Goal: Information Seeking & Learning: Learn about a topic

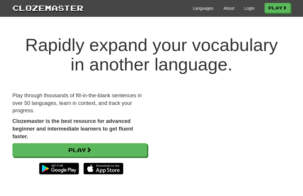
click at [248, 9] on link "Login" at bounding box center [249, 8] width 10 height 6
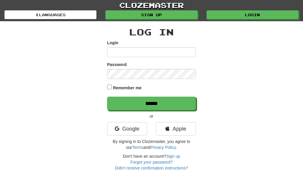
click at [137, 127] on link "Google" at bounding box center [127, 129] width 40 height 14
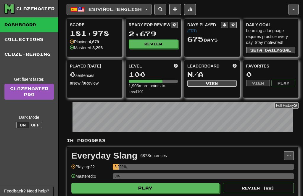
click at [142, 12] on span "Español / English" at bounding box center [114, 9] width 53 height 5
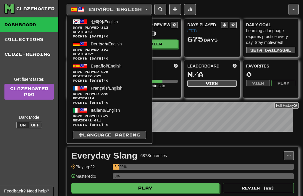
click at [140, 28] on span "Days Played: 112" at bounding box center [109, 27] width 73 height 4
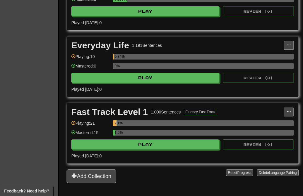
scroll to position [178, 0]
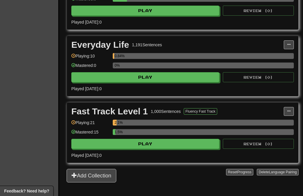
click at [166, 77] on button "Play" at bounding box center [145, 77] width 148 height 10
select select "**"
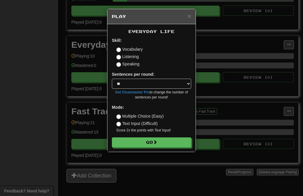
click at [169, 143] on button "Go" at bounding box center [151, 143] width 79 height 10
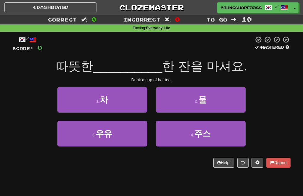
click at [131, 132] on button "3 . 우유" at bounding box center [102, 134] width 90 height 26
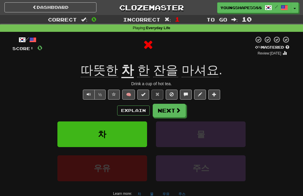
click at [174, 107] on button "Next" at bounding box center [168, 111] width 33 height 14
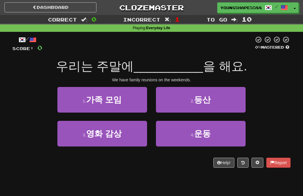
click at [200, 135] on span "운동" at bounding box center [202, 133] width 17 height 9
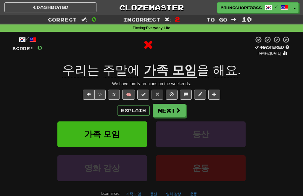
click at [177, 113] on button "Next" at bounding box center [168, 111] width 33 height 14
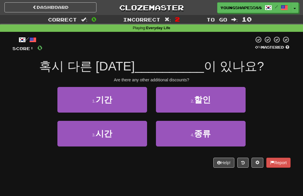
click at [137, 105] on button "1 . 기간" at bounding box center [102, 100] width 90 height 26
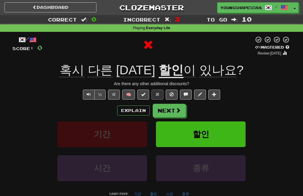
click at [178, 113] on button "Next" at bounding box center [168, 111] width 33 height 14
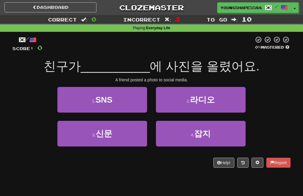
click at [221, 101] on button "2 . 라디오" at bounding box center [201, 100] width 90 height 26
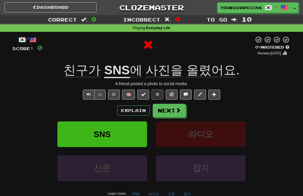
click at [172, 111] on button "Next" at bounding box center [168, 111] width 33 height 14
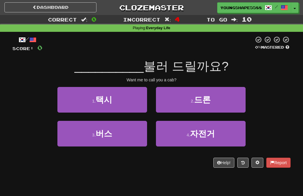
click at [197, 133] on span "자전거" at bounding box center [202, 133] width 25 height 9
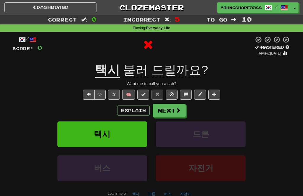
click at [171, 108] on button "Next" at bounding box center [168, 111] width 33 height 14
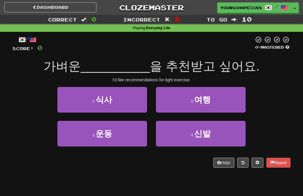
click at [131, 134] on button "3 . 운동" at bounding box center [102, 134] width 90 height 26
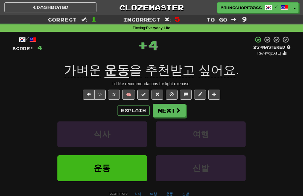
click at [170, 115] on button "Next" at bounding box center [168, 111] width 33 height 14
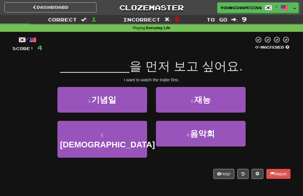
click at [227, 104] on button "2 . 재능" at bounding box center [201, 100] width 90 height 26
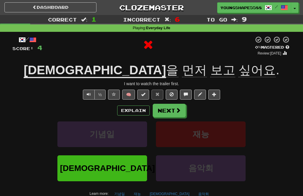
click at [169, 108] on button "Next" at bounding box center [168, 111] width 33 height 14
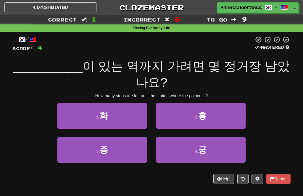
click at [137, 103] on button "1 . 화" at bounding box center [102, 116] width 90 height 26
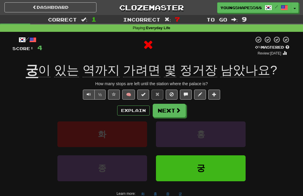
click at [178, 110] on span at bounding box center [177, 110] width 5 height 5
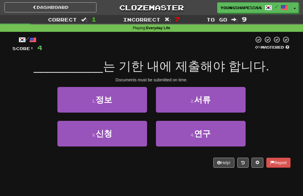
click at [194, 130] on button "4 . 연구" at bounding box center [201, 134] width 90 height 26
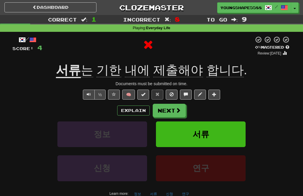
click at [172, 108] on button "Next" at bounding box center [168, 111] width 33 height 14
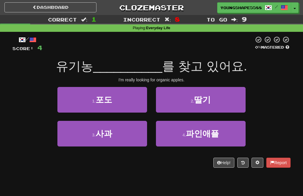
click at [191, 100] on small "2 ." at bounding box center [193, 101] width 4 height 5
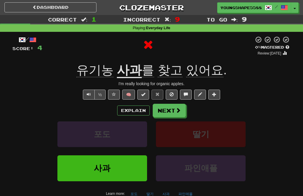
click at [170, 107] on button "Next" at bounding box center [168, 111] width 33 height 14
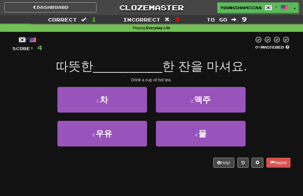
click at [136, 103] on button "1 . 차" at bounding box center [102, 100] width 90 height 26
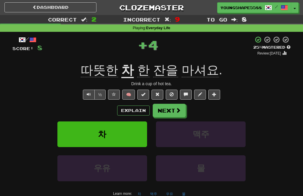
click at [175, 112] on span at bounding box center [177, 110] width 5 height 5
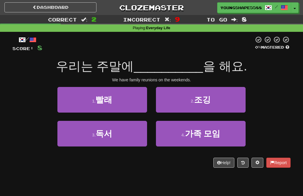
click at [206, 137] on span "가족 모임" at bounding box center [202, 133] width 35 height 9
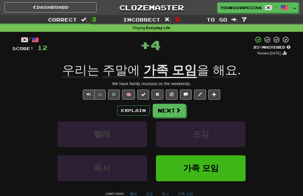
click at [178, 110] on span at bounding box center [177, 110] width 5 height 5
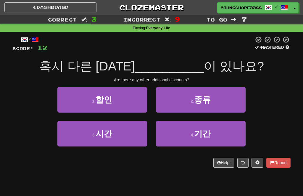
click at [200, 102] on span "종류" at bounding box center [202, 99] width 17 height 9
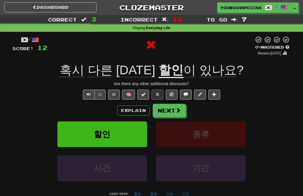
click at [172, 109] on button "Next" at bounding box center [168, 111] width 33 height 14
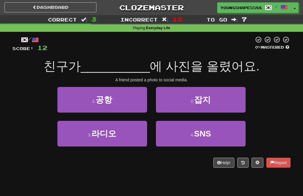
click at [128, 104] on button "1 . 공항" at bounding box center [102, 100] width 90 height 26
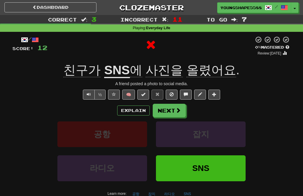
click at [177, 109] on span at bounding box center [177, 110] width 5 height 5
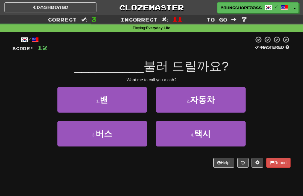
click at [190, 133] on button "4 . 택시" at bounding box center [201, 134] width 90 height 26
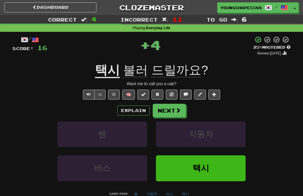
click at [173, 113] on button "Next" at bounding box center [168, 111] width 33 height 14
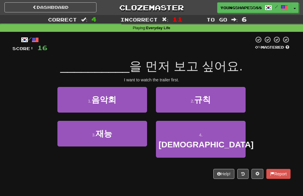
click at [135, 136] on button "3 . 재능" at bounding box center [102, 134] width 90 height 26
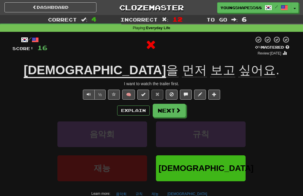
click at [180, 111] on span at bounding box center [177, 110] width 5 height 5
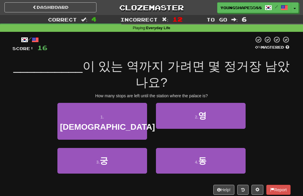
click at [214, 103] on button "2 . 영" at bounding box center [201, 116] width 90 height 26
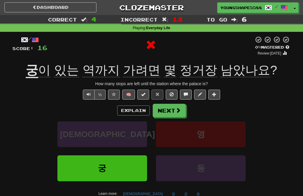
click at [172, 109] on button "Next" at bounding box center [168, 111] width 33 height 14
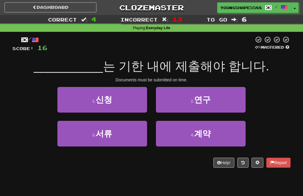
click at [134, 106] on button "1 . 신청" at bounding box center [102, 100] width 90 height 26
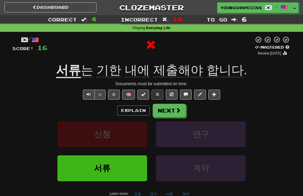
click at [177, 108] on span at bounding box center [177, 110] width 5 height 5
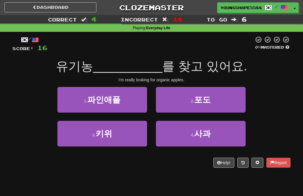
click at [140, 136] on button "3 . 키위" at bounding box center [102, 134] width 90 height 26
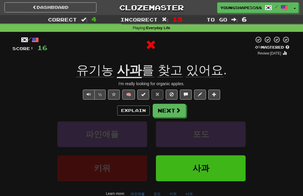
click at [176, 110] on span at bounding box center [177, 110] width 5 height 5
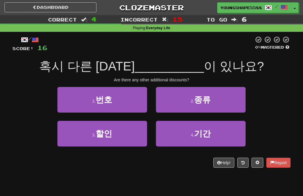
click at [201, 137] on span "기간" at bounding box center [202, 133] width 17 height 9
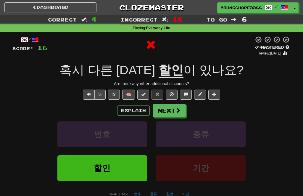
click at [175, 110] on span at bounding box center [177, 110] width 5 height 5
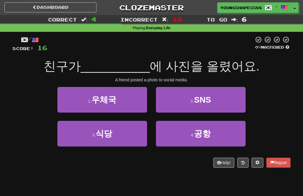
click at [191, 103] on small "2 ." at bounding box center [192, 101] width 4 height 5
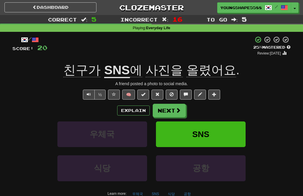
click at [171, 112] on button "Next" at bounding box center [168, 111] width 33 height 14
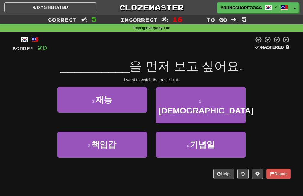
click at [138, 136] on button "3 . 책임감" at bounding box center [102, 145] width 90 height 26
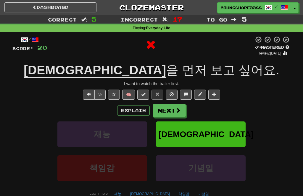
click at [176, 111] on span at bounding box center [177, 110] width 5 height 5
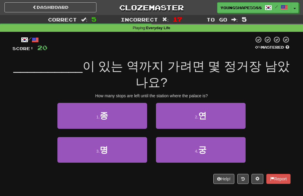
click at [187, 104] on button "2 . 연" at bounding box center [201, 116] width 90 height 26
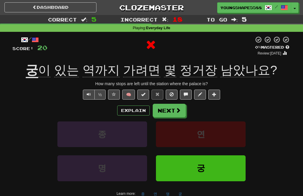
click at [169, 110] on button "Next" at bounding box center [168, 111] width 33 height 14
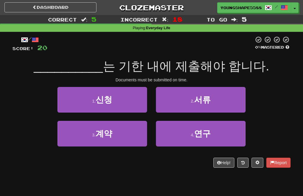
click at [180, 135] on button "4 . 연구" at bounding box center [201, 134] width 90 height 26
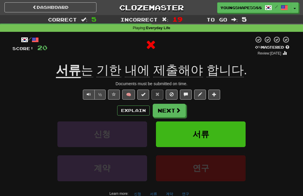
click at [172, 112] on button "Next" at bounding box center [168, 111] width 33 height 14
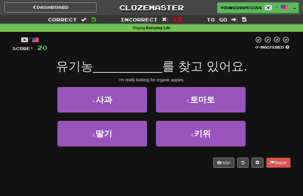
click at [179, 104] on button "2 . 토마토" at bounding box center [201, 100] width 90 height 26
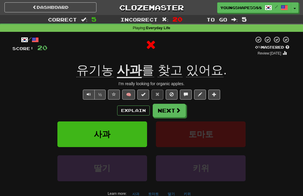
click at [169, 111] on button "Next" at bounding box center [168, 111] width 33 height 14
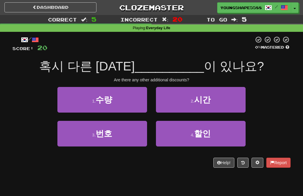
click at [138, 103] on button "1 . 수량" at bounding box center [102, 100] width 90 height 26
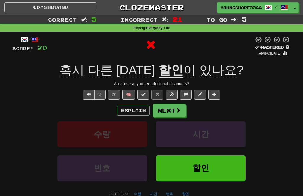
click at [178, 110] on span at bounding box center [177, 110] width 5 height 5
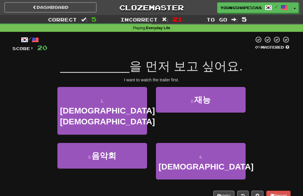
click at [192, 143] on button "4 . 예고편" at bounding box center [201, 161] width 90 height 37
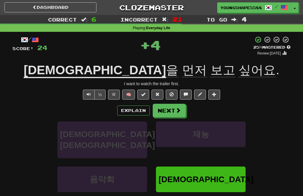
click at [173, 113] on button "Next" at bounding box center [168, 111] width 33 height 14
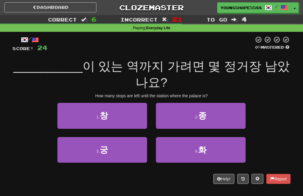
click at [175, 108] on button "2 . 종" at bounding box center [201, 116] width 90 height 26
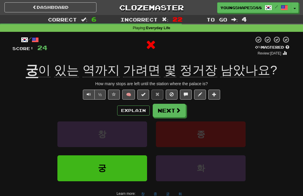
click at [168, 111] on button "Next" at bounding box center [168, 111] width 33 height 14
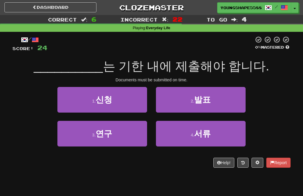
click at [137, 107] on button "1 . 신청" at bounding box center [102, 100] width 90 height 26
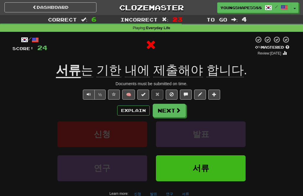
click at [173, 112] on button "Next" at bounding box center [168, 111] width 33 height 14
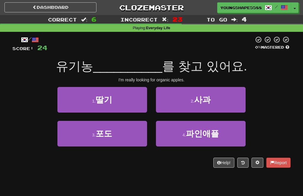
click at [173, 133] on button "4 . 파인애플" at bounding box center [201, 134] width 90 height 26
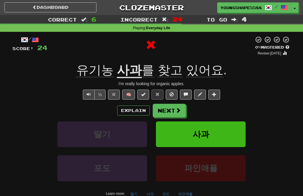
click at [168, 111] on button "Next" at bounding box center [168, 111] width 33 height 14
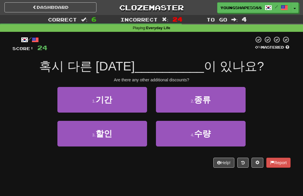
click at [133, 137] on button "3 . 할인" at bounding box center [102, 134] width 90 height 26
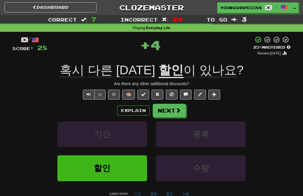
click at [174, 110] on button "Next" at bounding box center [168, 111] width 33 height 14
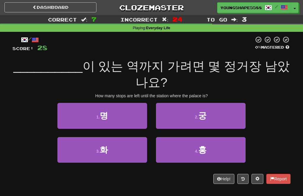
click at [215, 103] on button "2 . 궁" at bounding box center [201, 116] width 90 height 26
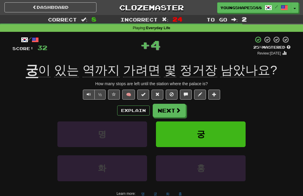
click at [167, 113] on button "Next" at bounding box center [168, 111] width 33 height 14
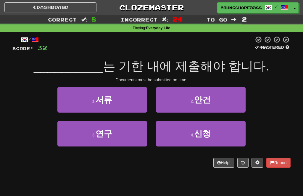
click at [140, 104] on button "1 . 서류" at bounding box center [102, 100] width 90 height 26
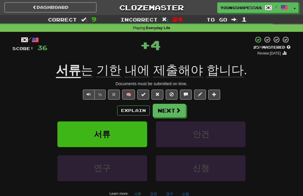
click at [171, 108] on button "Next" at bounding box center [168, 111] width 33 height 14
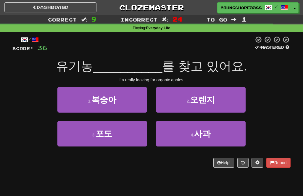
click at [202, 135] on span "사과" at bounding box center [202, 133] width 17 height 9
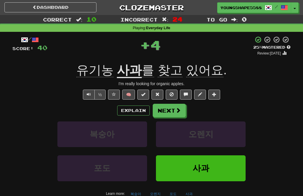
click at [171, 114] on button "Next" at bounding box center [168, 111] width 33 height 14
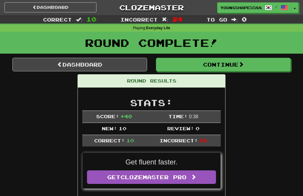
click at [213, 63] on button "Continue" at bounding box center [223, 65] width 134 height 14
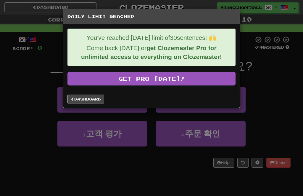
click at [96, 98] on link "Dashboard" at bounding box center [85, 99] width 37 height 9
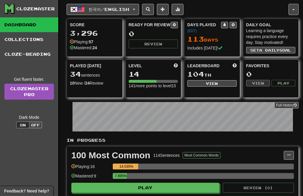
click at [129, 11] on span "한국어 / English" at bounding box center [108, 9] width 41 height 5
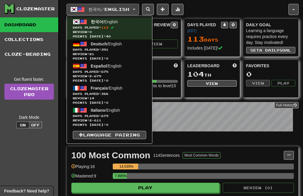
click at [139, 89] on link "Français / English Days Played: 388 Review: 14 Points today: 0" at bounding box center [109, 95] width 85 height 22
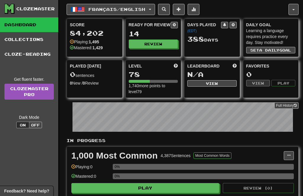
click at [166, 42] on button "Review" at bounding box center [153, 44] width 49 height 9
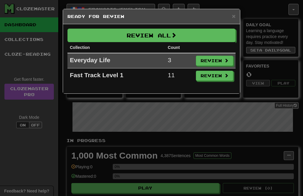
click at [192, 36] on button "Review All" at bounding box center [151, 36] width 168 height 14
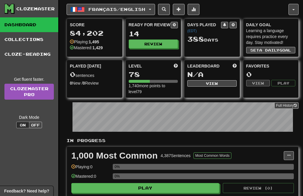
select select "**"
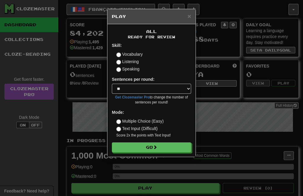
click at [153, 143] on button "Go" at bounding box center [151, 148] width 79 height 10
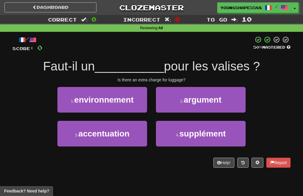
click at [182, 134] on span "supplément" at bounding box center [202, 133] width 46 height 9
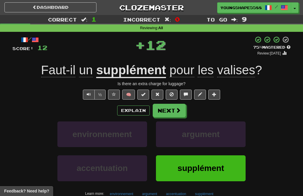
click at [175, 111] on span at bounding box center [177, 110] width 5 height 5
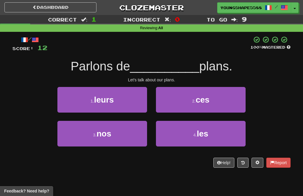
click at [129, 135] on button "3 . nos" at bounding box center [102, 134] width 90 height 26
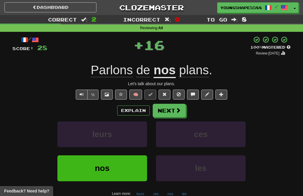
click at [171, 109] on button "Next" at bounding box center [168, 111] width 33 height 14
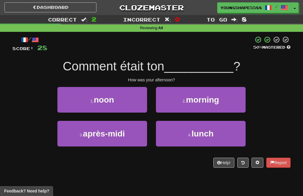
click at [127, 135] on button "3 . après-midi" at bounding box center [102, 134] width 90 height 26
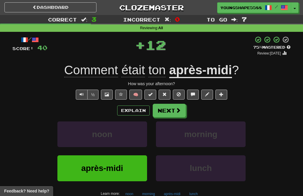
click at [178, 111] on span at bounding box center [177, 110] width 5 height 5
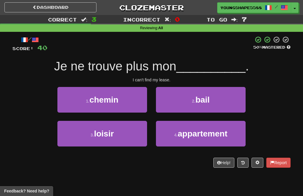
click at [198, 100] on span "bail" at bounding box center [202, 99] width 14 height 9
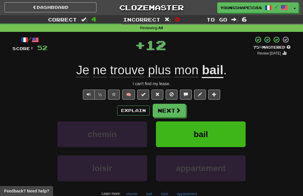
click at [177, 109] on span at bounding box center [177, 110] width 5 height 5
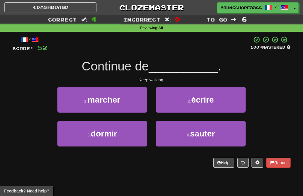
click at [133, 103] on button "1 . marcher" at bounding box center [102, 100] width 90 height 26
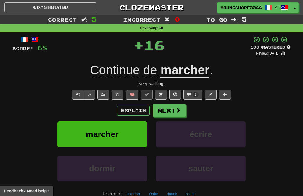
click at [180, 112] on span at bounding box center [177, 110] width 5 height 5
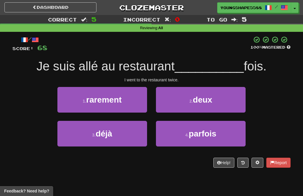
click at [189, 102] on small "2 ." at bounding box center [191, 101] width 4 height 5
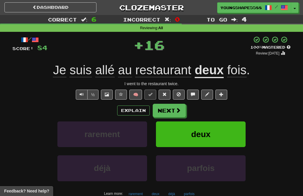
click at [173, 111] on button "Next" at bounding box center [168, 111] width 33 height 14
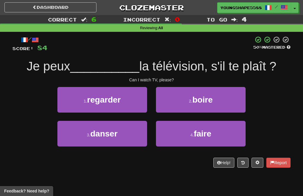
click at [135, 105] on button "1 . regarder" at bounding box center [102, 100] width 90 height 26
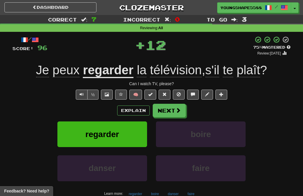
click at [171, 108] on button "Next" at bounding box center [168, 111] width 33 height 14
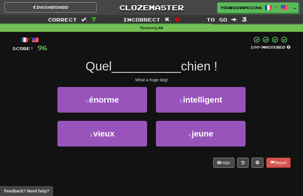
click at [133, 97] on button "1 . énorme" at bounding box center [102, 100] width 90 height 26
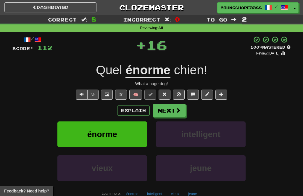
click at [166, 111] on button "Next" at bounding box center [168, 111] width 33 height 14
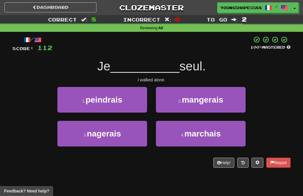
click at [187, 136] on span "marchais" at bounding box center [202, 133] width 36 height 9
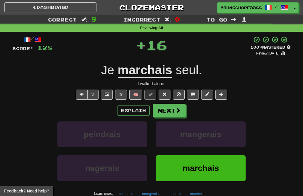
click at [168, 112] on button "Next" at bounding box center [168, 111] width 33 height 14
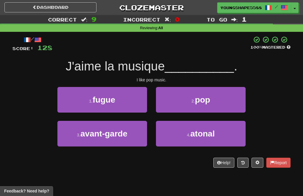
click at [186, 102] on button "2 . pop" at bounding box center [201, 100] width 90 height 26
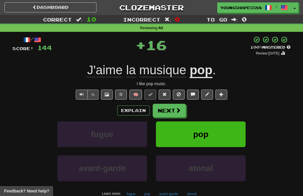
click at [175, 111] on span at bounding box center [177, 110] width 5 height 5
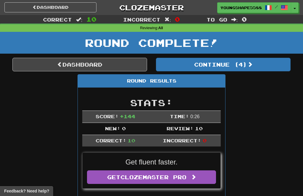
click at [213, 66] on button "Continue ( 4 )" at bounding box center [223, 65] width 134 height 14
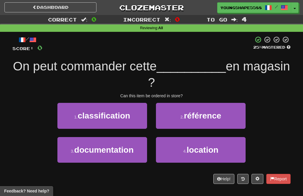
click at [181, 113] on button "2 . référence" at bounding box center [201, 116] width 90 height 26
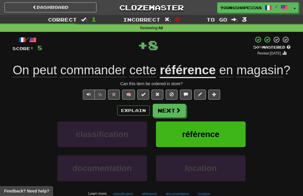
click at [174, 118] on button "Next" at bounding box center [168, 111] width 33 height 14
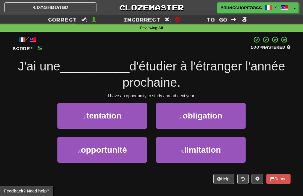
click at [126, 151] on span "opportunité" at bounding box center [104, 150] width 46 height 9
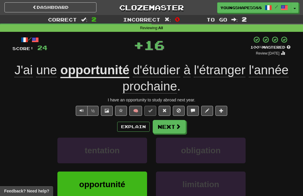
click at [168, 125] on button "Next" at bounding box center [168, 127] width 33 height 14
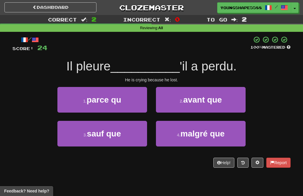
click at [197, 99] on span "avant que" at bounding box center [202, 99] width 39 height 9
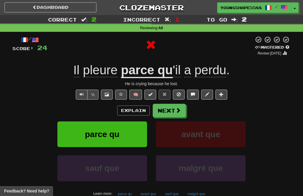
click at [178, 108] on span at bounding box center [177, 110] width 5 height 5
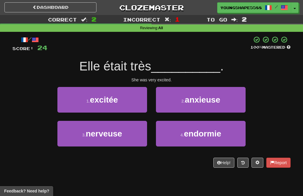
click at [138, 105] on button "1 . excitée" at bounding box center [102, 100] width 90 height 26
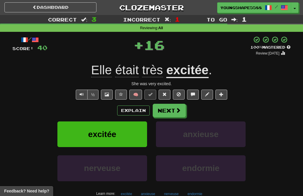
click at [170, 109] on button "Next" at bounding box center [168, 111] width 33 height 14
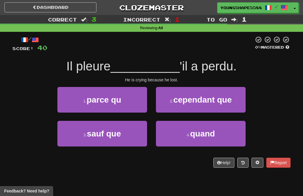
click at [136, 103] on button "1 . parce qu" at bounding box center [102, 100] width 90 height 26
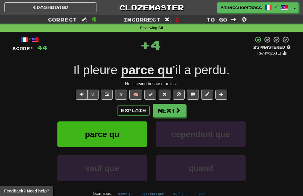
click at [168, 112] on button "Next" at bounding box center [168, 111] width 33 height 14
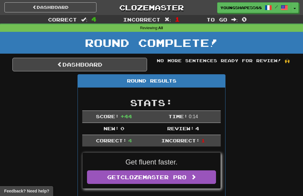
click at [128, 64] on link "Dashboard" at bounding box center [79, 65] width 134 height 14
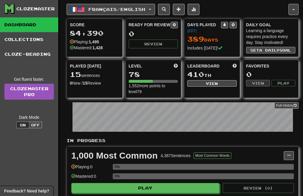
click at [144, 8] on span "Français / English" at bounding box center [116, 9] width 57 height 5
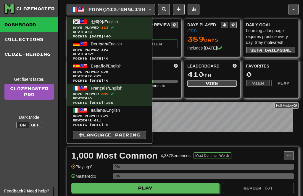
click at [137, 48] on span "Days Played: 391" at bounding box center [109, 50] width 73 height 4
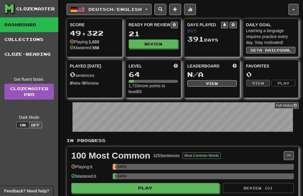
click at [165, 43] on button "Review" at bounding box center [153, 44] width 49 height 9
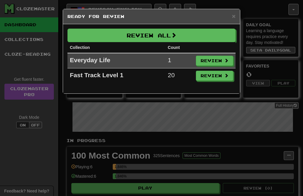
click at [189, 38] on button "Review All" at bounding box center [151, 36] width 168 height 14
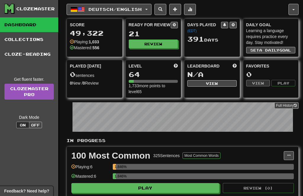
select select "**"
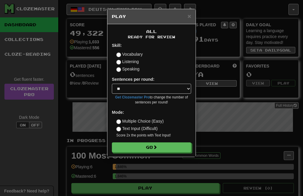
click at [176, 145] on button "Go" at bounding box center [151, 148] width 79 height 10
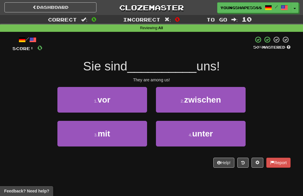
click at [135, 134] on button "3 . mit" at bounding box center [102, 134] width 90 height 26
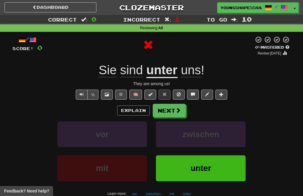
click at [172, 109] on button "Next" at bounding box center [168, 111] width 33 height 14
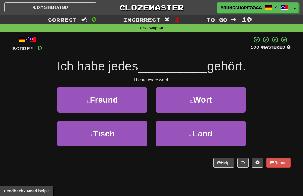
click at [202, 100] on span "Wort" at bounding box center [202, 99] width 19 height 9
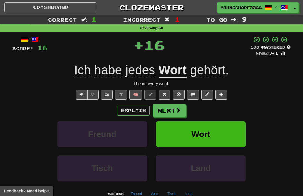
click at [168, 111] on button "Next" at bounding box center [168, 111] width 33 height 14
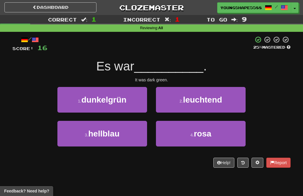
click at [133, 106] on button "1 . dunkelgrün" at bounding box center [102, 100] width 90 height 26
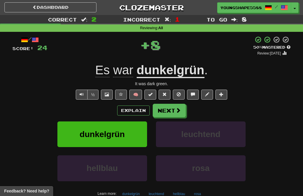
click at [174, 107] on button "Next" at bounding box center [168, 111] width 33 height 14
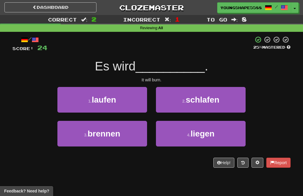
click at [133, 135] on button "3 . brennen" at bounding box center [102, 134] width 90 height 26
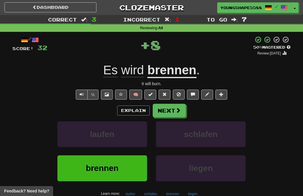
click at [163, 111] on button "Next" at bounding box center [168, 111] width 33 height 14
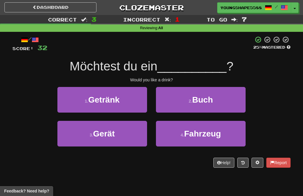
click at [218, 98] on button "2 . Buch" at bounding box center [201, 100] width 90 height 26
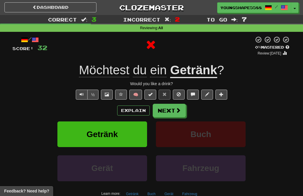
click at [173, 109] on button "Next" at bounding box center [168, 111] width 33 height 14
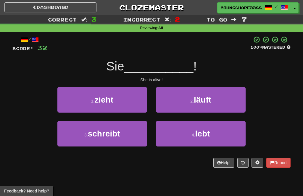
click at [188, 131] on button "4 . lebt" at bounding box center [201, 134] width 90 height 26
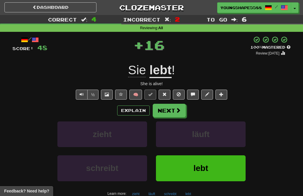
click at [175, 110] on span at bounding box center [177, 110] width 5 height 5
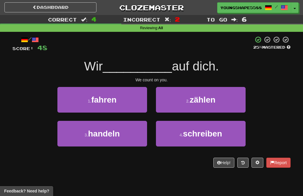
click at [189, 101] on small "2 ." at bounding box center [188, 101] width 4 height 5
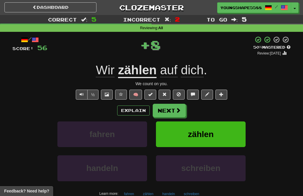
click at [173, 108] on button "Next" at bounding box center [168, 111] width 33 height 14
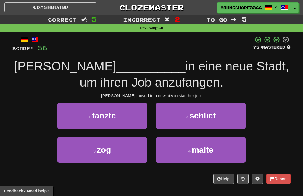
click at [187, 116] on small "2 ." at bounding box center [188, 117] width 4 height 5
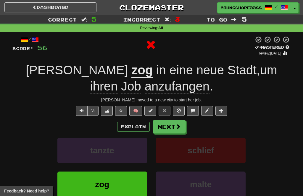
click at [172, 123] on button "Next" at bounding box center [168, 127] width 33 height 14
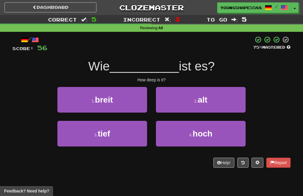
click at [134, 106] on button "1 . breit" at bounding box center [102, 100] width 90 height 26
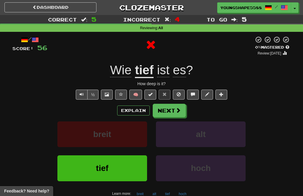
click at [178, 108] on span at bounding box center [177, 110] width 5 height 5
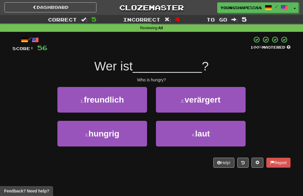
click at [134, 134] on button "3 . hungrig" at bounding box center [102, 134] width 90 height 26
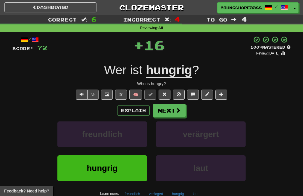
click at [176, 108] on span at bounding box center [177, 110] width 5 height 5
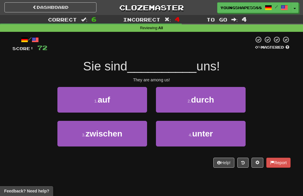
click at [183, 129] on button "4 . unter" at bounding box center [201, 134] width 90 height 26
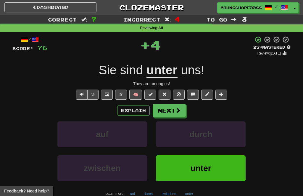
click at [172, 111] on button "Next" at bounding box center [168, 111] width 33 height 14
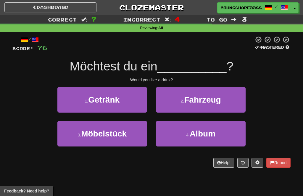
click at [128, 108] on button "1 . Getränk" at bounding box center [102, 100] width 90 height 26
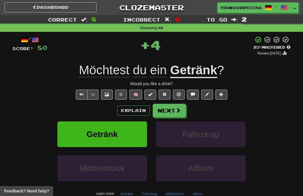
click at [173, 108] on button "Next" at bounding box center [168, 111] width 33 height 14
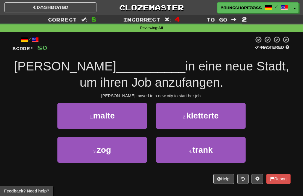
click at [138, 150] on button "3 . zog" at bounding box center [102, 150] width 90 height 26
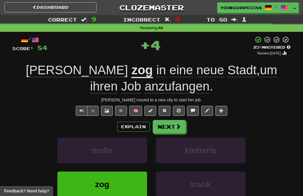
click at [164, 127] on button "Next" at bounding box center [168, 127] width 33 height 14
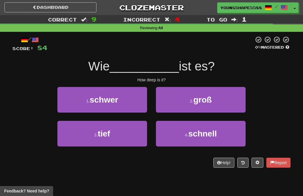
click at [136, 134] on button "3 . tief" at bounding box center [102, 134] width 90 height 26
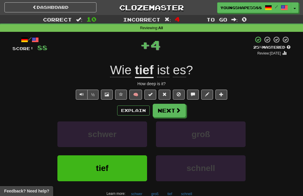
click at [178, 111] on span at bounding box center [177, 110] width 5 height 5
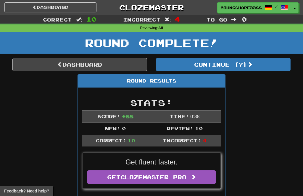
click at [220, 67] on button "Continue ( 7 )" at bounding box center [223, 65] width 134 height 14
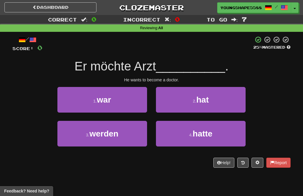
click at [129, 139] on button "3 . werden" at bounding box center [102, 134] width 90 height 26
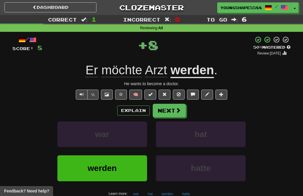
click at [173, 109] on button "Next" at bounding box center [168, 111] width 33 height 14
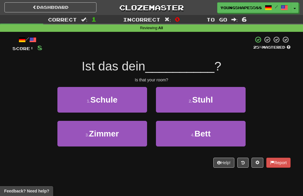
click at [133, 104] on button "1 . Schule" at bounding box center [102, 100] width 90 height 26
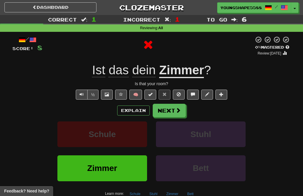
click at [172, 106] on button "Next" at bounding box center [168, 111] width 33 height 14
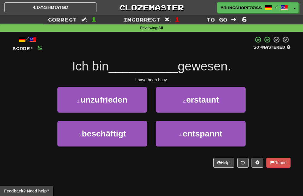
click at [135, 105] on button "1 . unzufrieden" at bounding box center [102, 100] width 90 height 26
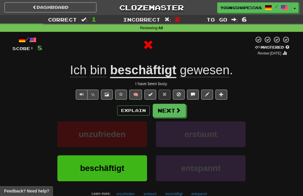
click at [167, 108] on button "Next" at bounding box center [168, 111] width 33 height 14
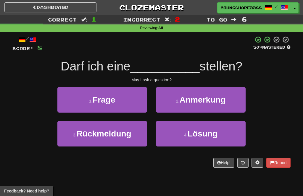
click at [182, 103] on span "Anmerkung" at bounding box center [202, 99] width 46 height 9
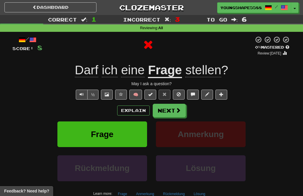
click at [170, 108] on button "Next" at bounding box center [168, 111] width 33 height 14
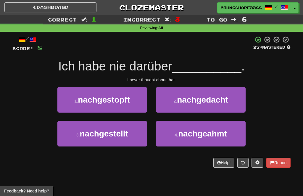
click at [183, 105] on button "2 . nachgedacht" at bounding box center [201, 100] width 90 height 26
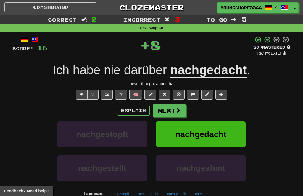
click at [171, 112] on button "Next" at bounding box center [168, 111] width 33 height 14
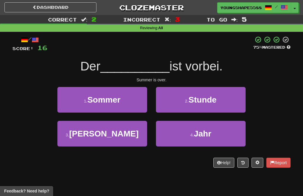
click at [131, 105] on button "1 . Sommer" at bounding box center [102, 100] width 90 height 26
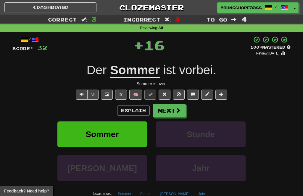
click at [166, 113] on button "Next" at bounding box center [168, 111] width 33 height 14
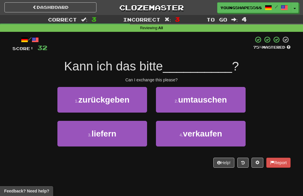
click at [128, 108] on button "1 . zurückgeben" at bounding box center [102, 100] width 90 height 26
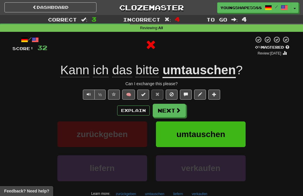
click at [169, 110] on button "Next" at bounding box center [168, 111] width 33 height 14
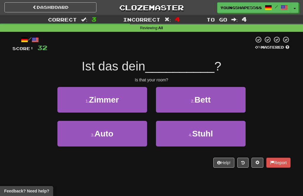
click at [142, 102] on button "1 . Zimmer" at bounding box center [102, 100] width 90 height 26
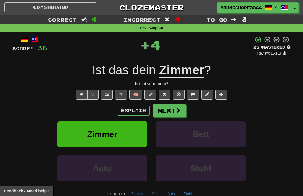
click at [174, 110] on button "Next" at bounding box center [168, 111] width 33 height 14
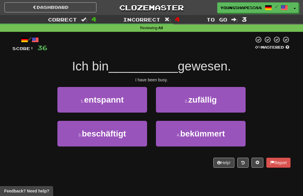
click at [127, 137] on button "3 . beschäftigt" at bounding box center [102, 134] width 90 height 26
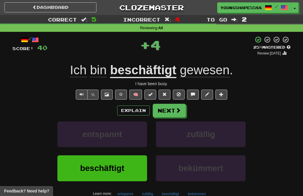
click at [177, 108] on span at bounding box center [177, 110] width 5 height 5
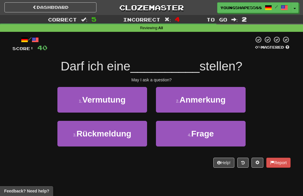
click at [189, 98] on span "Anmerkung" at bounding box center [202, 99] width 46 height 9
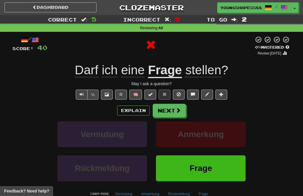
click at [173, 106] on button "Next" at bounding box center [168, 111] width 33 height 14
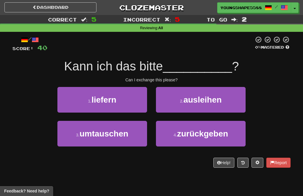
click at [135, 134] on button "3 . umtauschen" at bounding box center [102, 134] width 90 height 26
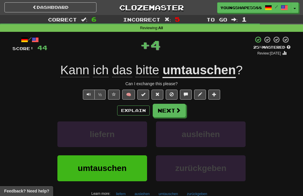
click at [174, 112] on button "Next" at bounding box center [168, 111] width 33 height 14
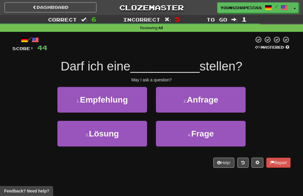
click at [180, 130] on button "4 . Frage" at bounding box center [201, 134] width 90 height 26
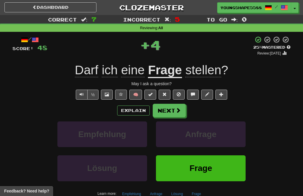
click at [171, 110] on button "Next" at bounding box center [168, 111] width 33 height 14
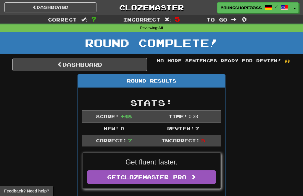
click at [131, 70] on link "Dashboard" at bounding box center [79, 65] width 134 height 14
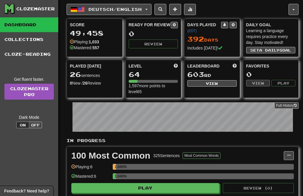
click at [136, 11] on span "Deutsch / English" at bounding box center [114, 9] width 53 height 5
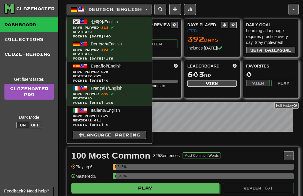
click at [143, 116] on span "Days Played: 679" at bounding box center [109, 116] width 73 height 4
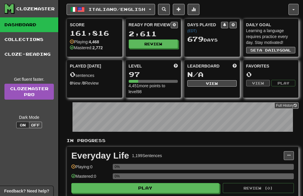
click at [158, 43] on button "Review" at bounding box center [153, 44] width 49 height 9
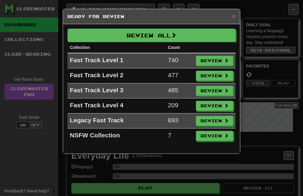
click at [194, 35] on button "Review All" at bounding box center [151, 36] width 168 height 14
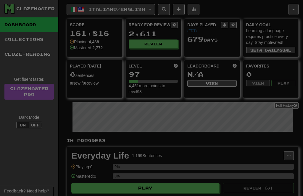
select select "**"
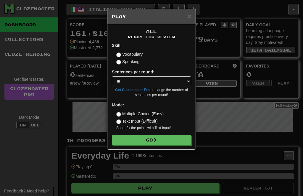
click at [175, 138] on button "Go" at bounding box center [151, 140] width 79 height 10
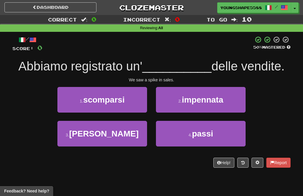
click at [135, 105] on button "1 . scomparsi" at bounding box center [102, 100] width 90 height 26
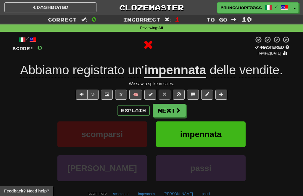
click at [178, 111] on span at bounding box center [177, 110] width 5 height 5
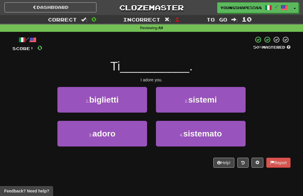
click at [132, 137] on button "3 . adoro" at bounding box center [102, 134] width 90 height 26
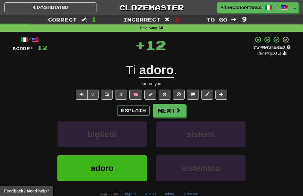
click at [174, 108] on button "Next" at bounding box center [168, 111] width 33 height 14
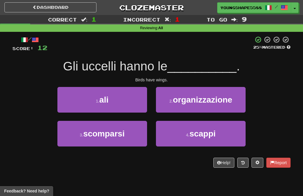
click at [125, 107] on button "1 . ali" at bounding box center [102, 100] width 90 height 26
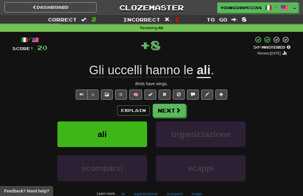
click at [171, 109] on button "Next" at bounding box center [168, 111] width 33 height 14
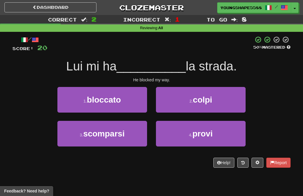
click at [132, 105] on button "1 . bloccato" at bounding box center [102, 100] width 90 height 26
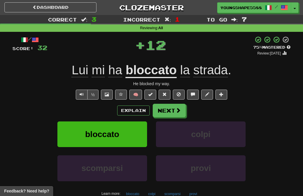
click at [167, 108] on button "Next" at bounding box center [168, 111] width 33 height 14
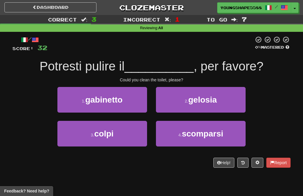
click at [127, 132] on button "3 . colpi" at bounding box center [102, 134] width 90 height 26
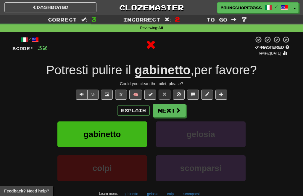
click at [176, 110] on span at bounding box center [177, 110] width 5 height 5
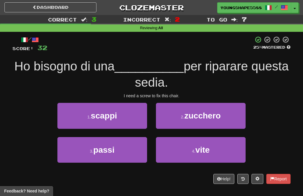
click at [184, 146] on button "4 . vite" at bounding box center [201, 150] width 90 height 26
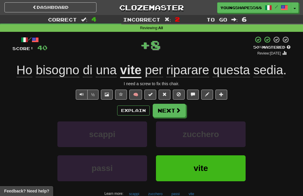
click at [169, 114] on button "Next" at bounding box center [168, 111] width 33 height 14
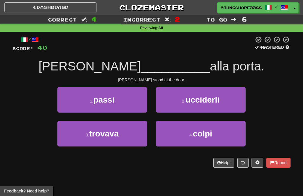
click at [135, 136] on button "3 . trovava" at bounding box center [102, 134] width 90 height 26
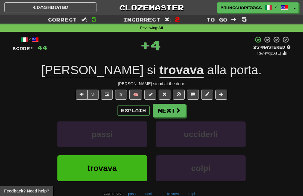
click at [169, 114] on button "Next" at bounding box center [168, 111] width 33 height 14
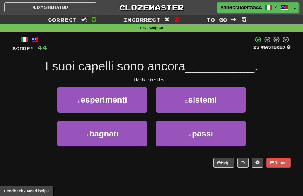
click at [135, 139] on button "3 . bagnati" at bounding box center [102, 134] width 90 height 26
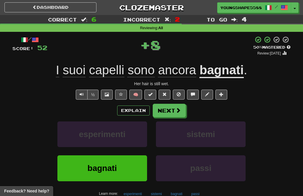
click at [178, 110] on span at bounding box center [177, 110] width 5 height 5
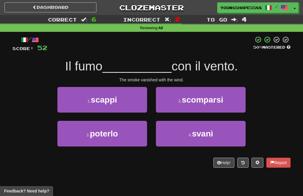
click at [181, 130] on button "4 . svanì" at bounding box center [201, 134] width 90 height 26
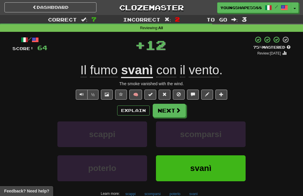
click at [172, 114] on button "Next" at bounding box center [168, 111] width 33 height 14
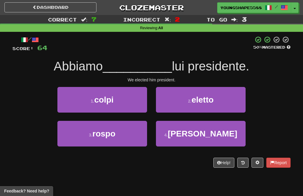
click at [195, 101] on span "eletto" at bounding box center [202, 99] width 22 height 9
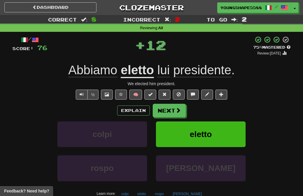
click at [173, 110] on button "Next" at bounding box center [168, 111] width 33 height 14
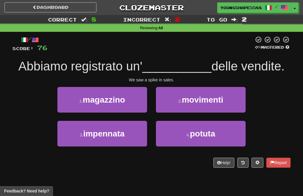
click at [126, 139] on button "3 . impennata" at bounding box center [102, 134] width 90 height 26
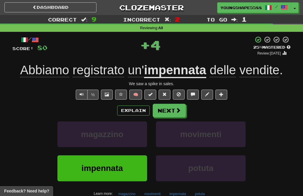
click at [171, 113] on button "Next" at bounding box center [168, 111] width 33 height 14
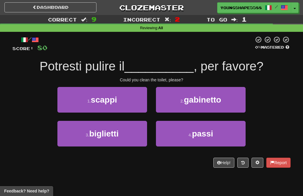
click at [193, 100] on span "gabinetto" at bounding box center [201, 99] width 37 height 9
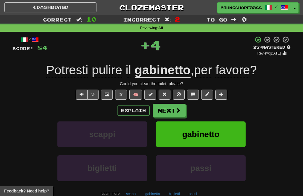
click at [173, 110] on button "Next" at bounding box center [168, 111] width 33 height 14
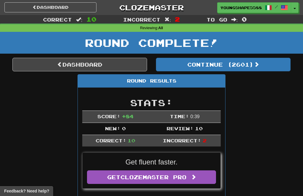
click at [220, 66] on button "Continue ( 2601 )" at bounding box center [223, 65] width 134 height 14
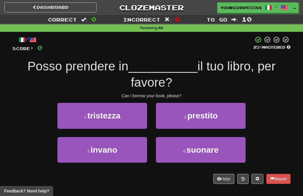
click at [135, 120] on button "1 . tristezza" at bounding box center [102, 116] width 90 height 26
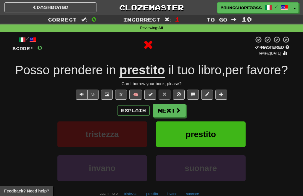
click at [174, 108] on button "Next" at bounding box center [168, 111] width 33 height 14
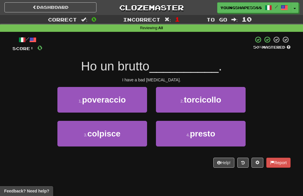
click at [201, 101] on span "torcicollo" at bounding box center [201, 99] width 37 height 9
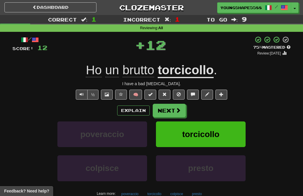
click at [169, 110] on button "Next" at bounding box center [168, 111] width 33 height 14
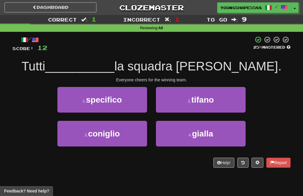
click at [181, 136] on button "4 . gialla" at bounding box center [201, 134] width 90 height 26
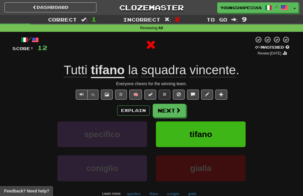
click at [171, 112] on button "Next" at bounding box center [168, 111] width 33 height 14
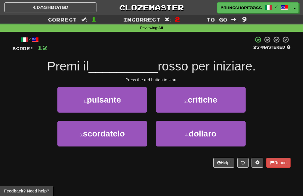
click at [137, 142] on button "3 . scordatelo" at bounding box center [102, 134] width 90 height 26
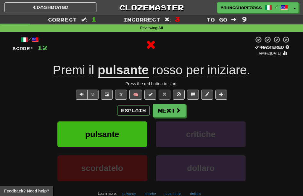
click at [172, 109] on button "Next" at bounding box center [168, 111] width 33 height 14
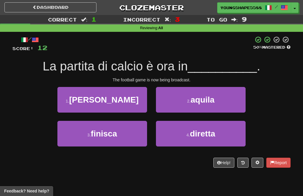
click at [145, 106] on button "1 . balli" at bounding box center [102, 100] width 90 height 26
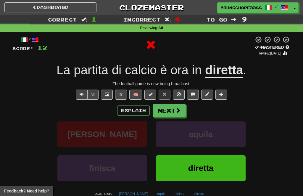
click at [167, 109] on button "Next" at bounding box center [168, 111] width 33 height 14
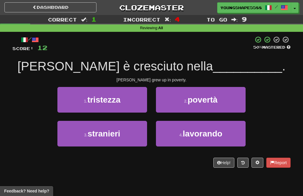
click at [196, 98] on span "povertà" at bounding box center [202, 99] width 30 height 9
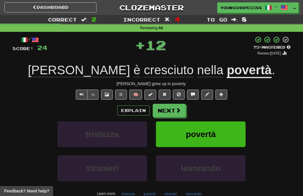
click at [173, 106] on button "Next" at bounding box center [168, 111] width 33 height 14
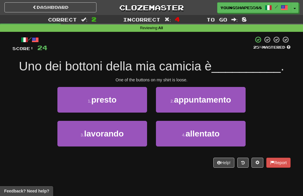
click at [178, 136] on button "4 . allentato" at bounding box center [201, 134] width 90 height 26
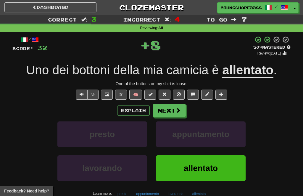
click at [172, 113] on button "Next" at bounding box center [168, 111] width 33 height 14
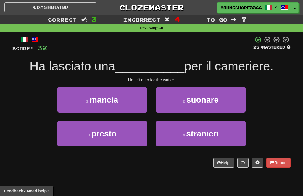
click at [135, 103] on button "1 . mancia" at bounding box center [102, 100] width 90 height 26
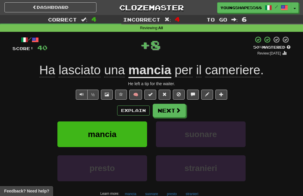
click at [167, 108] on button "Next" at bounding box center [168, 111] width 33 height 14
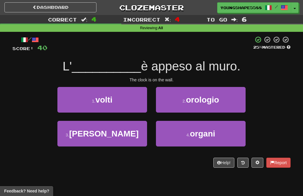
click at [212, 93] on button "2 . orologio" at bounding box center [201, 100] width 90 height 26
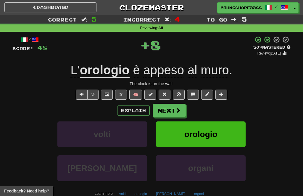
click at [170, 110] on button "Next" at bounding box center [168, 111] width 33 height 14
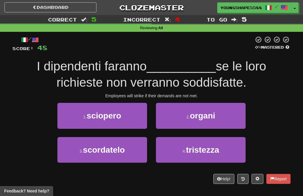
click at [128, 153] on button "3 . scordatelo" at bounding box center [102, 150] width 90 height 26
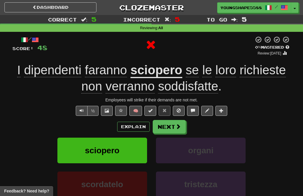
click at [168, 125] on button "Next" at bounding box center [168, 127] width 33 height 14
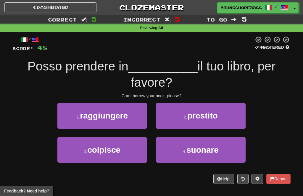
click at [196, 116] on span "prestito" at bounding box center [202, 115] width 30 height 9
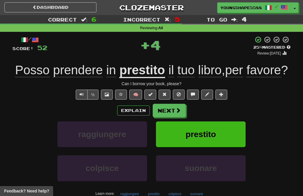
click at [178, 111] on span at bounding box center [177, 110] width 5 height 5
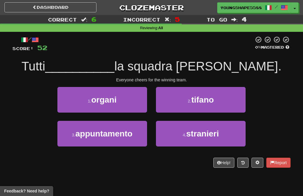
click at [198, 101] on span "tifano" at bounding box center [202, 99] width 22 height 9
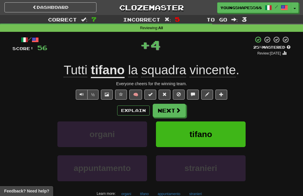
click at [171, 110] on button "Next" at bounding box center [168, 111] width 33 height 14
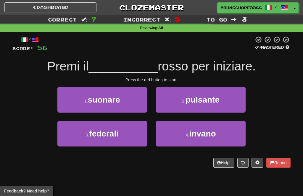
click at [195, 101] on span "pulsante" at bounding box center [202, 99] width 34 height 9
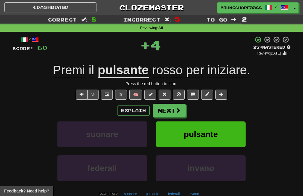
click at [174, 113] on button "Next" at bounding box center [168, 111] width 33 height 14
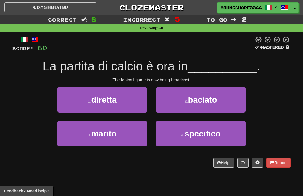
click at [137, 106] on button "1 . diretta" at bounding box center [102, 100] width 90 height 26
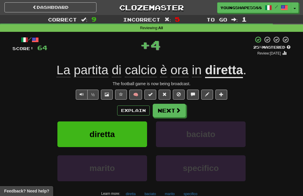
click at [164, 115] on button "Next" at bounding box center [168, 111] width 33 height 14
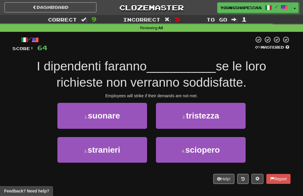
click at [132, 150] on button "3 . stranieri" at bounding box center [102, 150] width 90 height 26
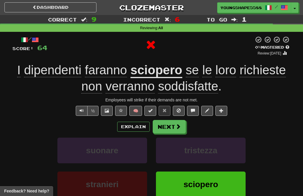
click at [161, 123] on button "Next" at bounding box center [168, 127] width 33 height 14
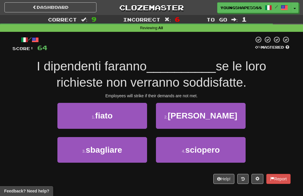
click at [183, 153] on button "4 . sciopero" at bounding box center [201, 150] width 90 height 26
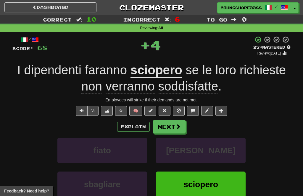
click at [173, 128] on button "Next" at bounding box center [168, 127] width 33 height 14
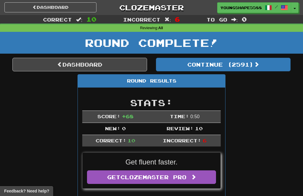
click at [220, 68] on button "Continue ( 2591 )" at bounding box center [223, 65] width 134 height 14
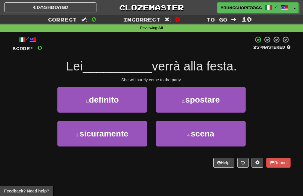
click at [139, 135] on button "3 . sicuramente" at bounding box center [102, 134] width 90 height 26
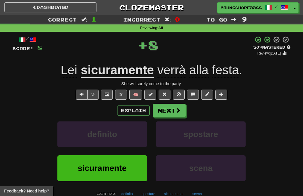
click at [179, 112] on span at bounding box center [177, 110] width 5 height 5
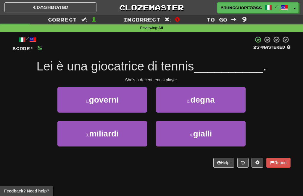
click at [176, 138] on button "4 . gialli" at bounding box center [201, 134] width 90 height 26
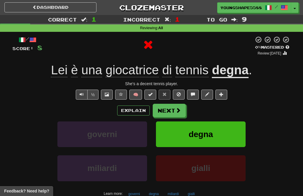
click at [176, 112] on span at bounding box center [177, 110] width 5 height 5
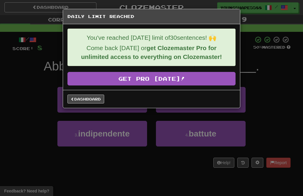
click at [103, 100] on link "Dashboard" at bounding box center [85, 99] width 37 height 9
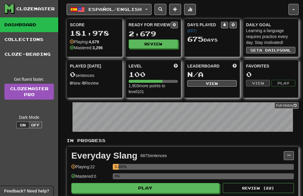
click at [157, 43] on button "Review" at bounding box center [153, 44] width 49 height 9
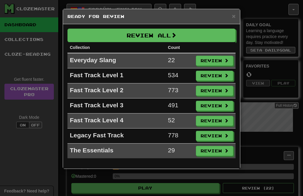
click at [191, 33] on button "Review All" at bounding box center [151, 36] width 168 height 14
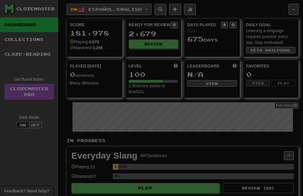
select select "**"
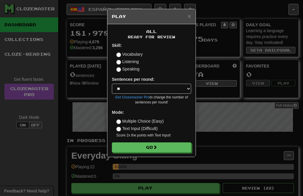
click at [168, 147] on button "Go" at bounding box center [151, 148] width 79 height 10
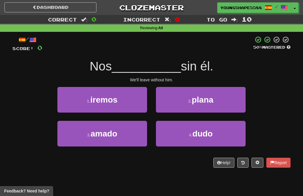
scroll to position [30, 0]
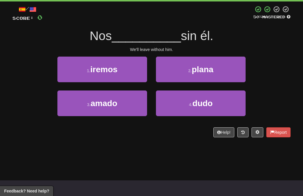
click at [129, 67] on button "1 . iremos" at bounding box center [102, 70] width 90 height 26
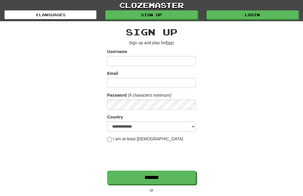
scroll to position [30, 0]
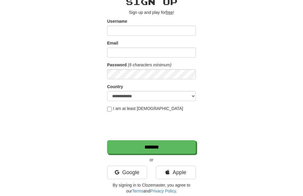
click at [132, 171] on link "Google" at bounding box center [127, 173] width 40 height 14
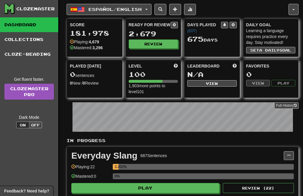
click at [158, 45] on button "Review" at bounding box center [153, 44] width 49 height 9
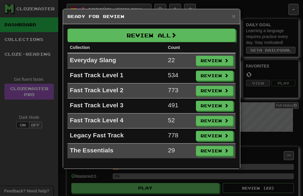
click at [203, 35] on button "Review All" at bounding box center [151, 36] width 168 height 14
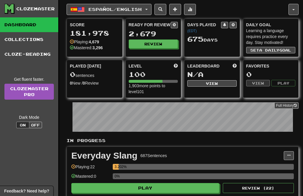
select select "**"
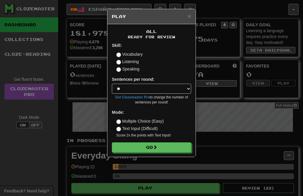
click at [168, 144] on button "Go" at bounding box center [151, 148] width 79 height 10
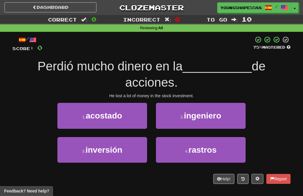
click at [131, 152] on button "3 . inversión" at bounding box center [102, 150] width 90 height 26
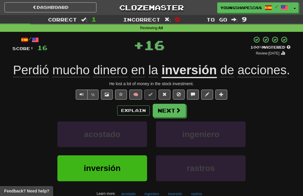
click at [176, 113] on button "Next" at bounding box center [168, 111] width 33 height 14
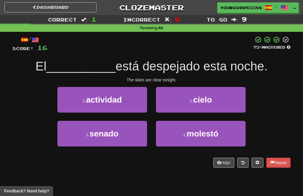
click at [217, 102] on button "2 . cielo" at bounding box center [201, 100] width 90 height 26
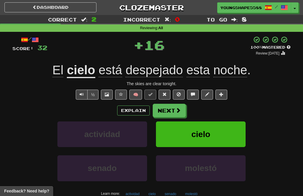
click at [173, 112] on button "Next" at bounding box center [168, 111] width 33 height 14
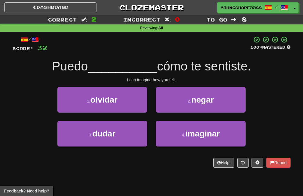
click at [212, 131] on span "imaginar" at bounding box center [202, 133] width 35 height 9
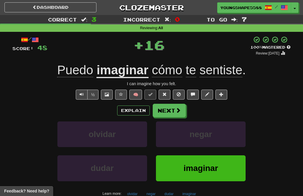
click at [179, 111] on span at bounding box center [177, 110] width 5 height 5
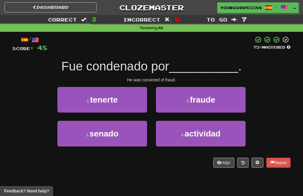
click at [215, 103] on span "fraude" at bounding box center [202, 99] width 25 height 9
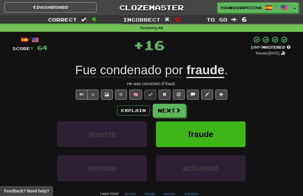
click at [175, 112] on span at bounding box center [177, 110] width 5 height 5
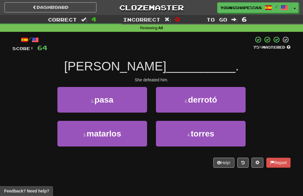
click at [217, 103] on button "2 . derrotó" at bounding box center [201, 100] width 90 height 26
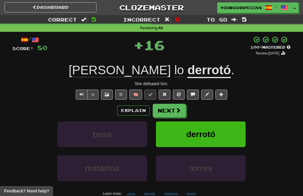
click at [171, 114] on button "Next" at bounding box center [168, 111] width 33 height 14
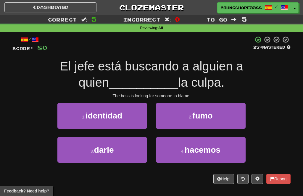
click at [123, 120] on button "1 . identidad" at bounding box center [102, 116] width 90 height 26
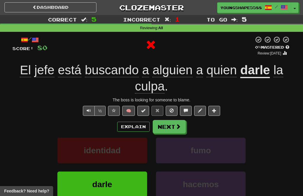
click at [170, 128] on button "Next" at bounding box center [168, 127] width 33 height 14
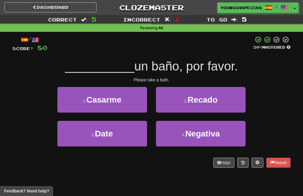
click at [226, 98] on button "2 . Recado" at bounding box center [201, 100] width 90 height 26
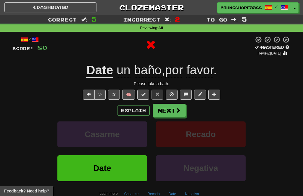
click at [170, 108] on button "Next" at bounding box center [168, 111] width 33 height 14
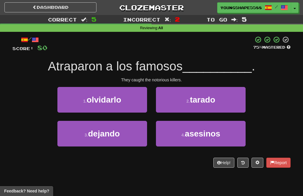
click at [212, 135] on span "asesinos" at bounding box center [202, 133] width 35 height 9
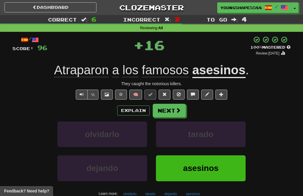
click at [176, 109] on span at bounding box center [177, 110] width 5 height 5
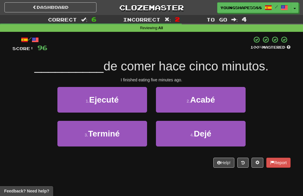
click at [125, 141] on button "3 . Terminé" at bounding box center [102, 134] width 90 height 26
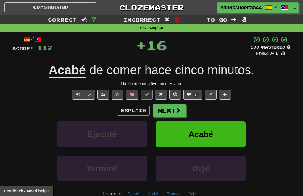
click at [177, 111] on span at bounding box center [177, 110] width 5 height 5
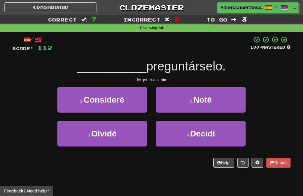
click at [125, 138] on button "3 . Olvidé" at bounding box center [102, 134] width 90 height 26
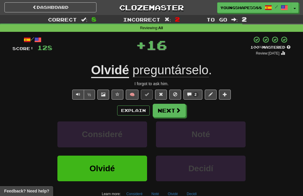
click at [178, 110] on span at bounding box center [177, 110] width 5 height 5
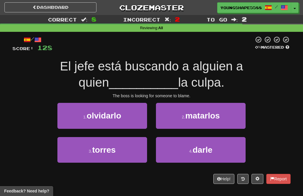
click at [214, 154] on button "4 . darle" at bounding box center [201, 150] width 90 height 26
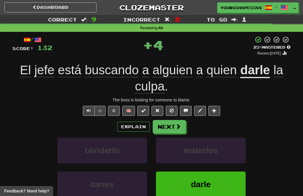
click at [172, 127] on button "Next" at bounding box center [168, 127] width 33 height 14
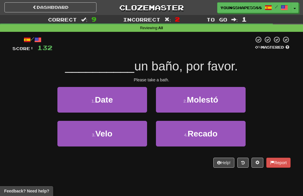
click at [132, 106] on button "1 . Date" at bounding box center [102, 100] width 90 height 26
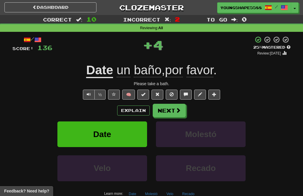
click at [177, 108] on span at bounding box center [177, 110] width 5 height 5
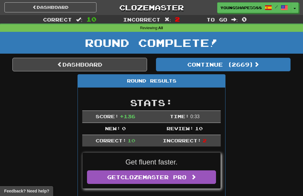
click at [238, 61] on button "Continue ( 2669 )" at bounding box center [223, 65] width 134 height 14
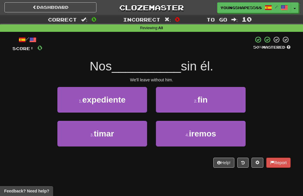
click at [207, 138] on span "iremos" at bounding box center [202, 133] width 27 height 9
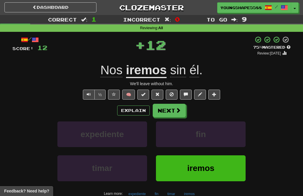
click at [170, 112] on button "Next" at bounding box center [168, 111] width 33 height 14
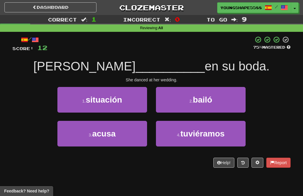
click at [219, 101] on button "2 . bailó" at bounding box center [201, 100] width 90 height 26
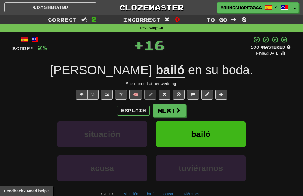
click at [176, 110] on span at bounding box center [177, 110] width 5 height 5
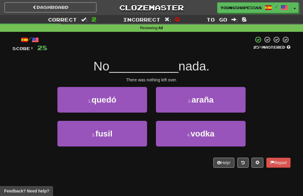
click at [139, 105] on button "1 . quedó" at bounding box center [102, 100] width 90 height 26
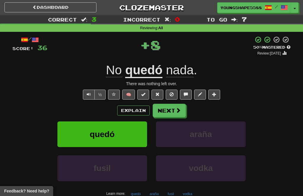
click at [173, 110] on button "Next" at bounding box center [168, 111] width 33 height 14
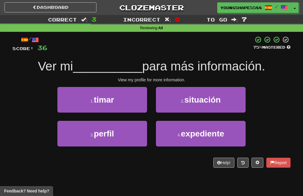
click at [136, 137] on button "3 . perfil" at bounding box center [102, 134] width 90 height 26
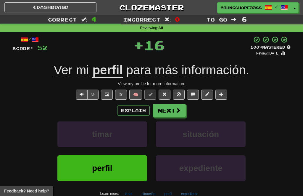
click at [176, 110] on span at bounding box center [177, 110] width 5 height 5
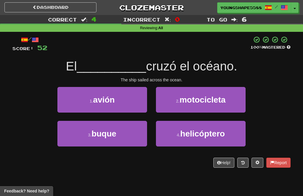
click at [138, 131] on button "3 . buque" at bounding box center [102, 134] width 90 height 26
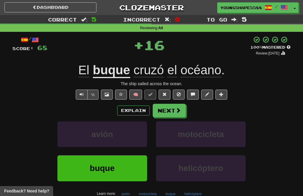
click at [173, 108] on button "Next" at bounding box center [168, 111] width 33 height 14
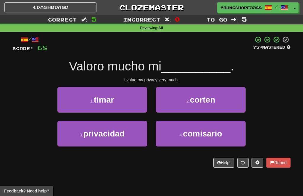
click at [133, 136] on button "3 . privacidad" at bounding box center [102, 134] width 90 height 26
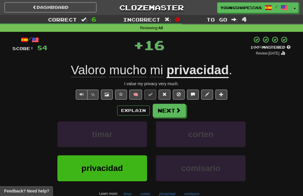
click at [178, 114] on button "Next" at bounding box center [168, 111] width 33 height 14
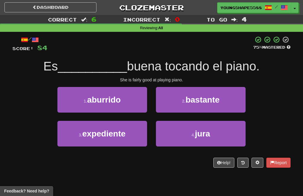
click at [224, 102] on button "2 . bastante" at bounding box center [201, 100] width 90 height 26
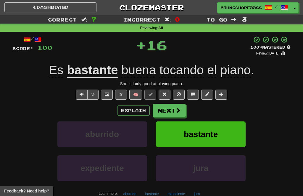
click at [170, 115] on button "Next" at bounding box center [168, 111] width 33 height 14
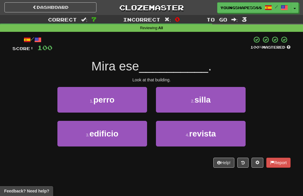
click at [124, 141] on button "3 . edificio" at bounding box center [102, 134] width 90 height 26
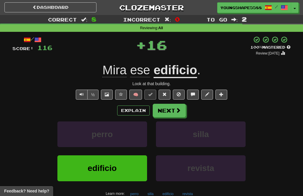
click at [176, 114] on button "Next" at bounding box center [168, 111] width 33 height 14
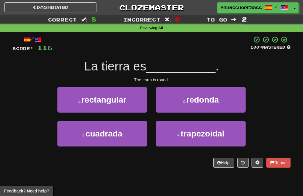
click at [215, 98] on span "redonda" at bounding box center [202, 99] width 33 height 9
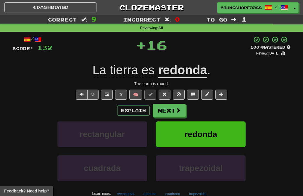
click at [181, 113] on button "Next" at bounding box center [168, 111] width 33 height 14
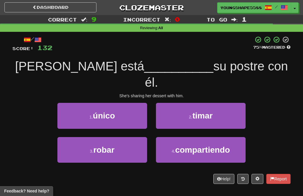
click at [222, 146] on span "compartiendo" at bounding box center [202, 150] width 55 height 9
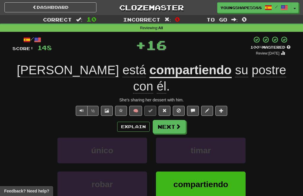
click at [174, 120] on button "Next" at bounding box center [168, 127] width 33 height 14
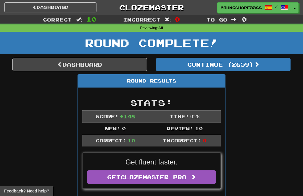
click at [255, 66] on button "Continue ( 2659 )" at bounding box center [223, 65] width 134 height 14
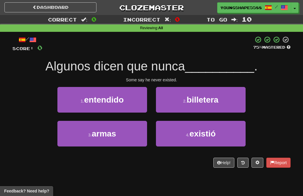
click at [215, 137] on span "existió" at bounding box center [202, 133] width 26 height 9
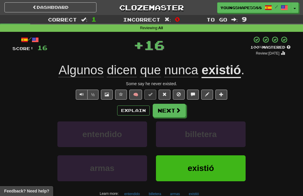
click at [175, 112] on button "Next" at bounding box center [168, 111] width 33 height 14
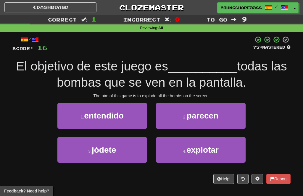
click at [212, 149] on span "explotar" at bounding box center [202, 150] width 32 height 9
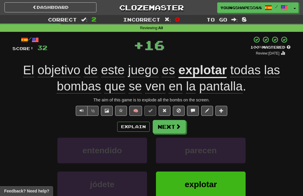
click at [175, 125] on span at bounding box center [177, 126] width 5 height 5
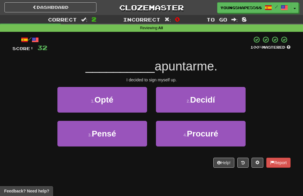
click at [218, 98] on button "2 . Decidí" at bounding box center [201, 100] width 90 height 26
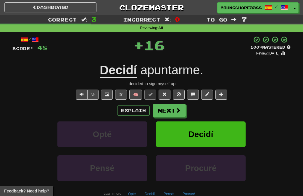
click at [176, 114] on button "Next" at bounding box center [168, 111] width 33 height 14
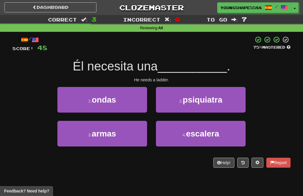
click at [206, 133] on span "escalera" at bounding box center [202, 133] width 33 height 9
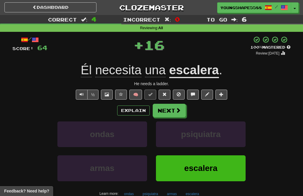
click at [176, 113] on span at bounding box center [177, 110] width 5 height 5
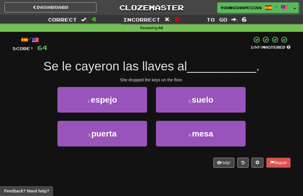
click at [216, 101] on button "2 . suelo" at bounding box center [201, 100] width 90 height 26
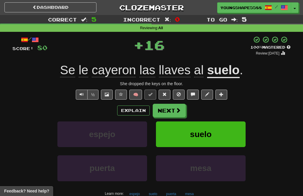
click at [176, 113] on span at bounding box center [177, 110] width 5 height 5
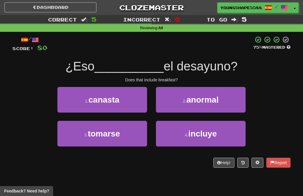
click at [195, 137] on span "incluye" at bounding box center [202, 133] width 28 height 9
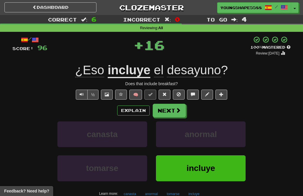
click at [177, 108] on span at bounding box center [177, 110] width 5 height 5
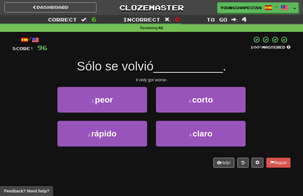
click at [140, 105] on button "1 . peor" at bounding box center [102, 100] width 90 height 26
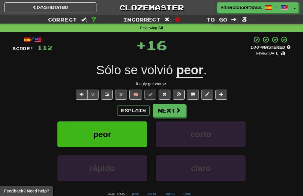
click at [180, 108] on button "Next" at bounding box center [168, 111] width 33 height 14
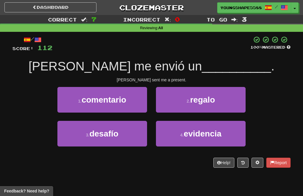
click at [217, 97] on button "2 . regalo" at bounding box center [201, 100] width 90 height 26
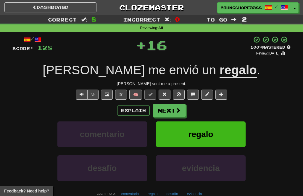
click at [174, 110] on button "Next" at bounding box center [168, 111] width 33 height 14
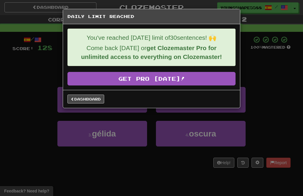
click at [90, 100] on link "Dashboard" at bounding box center [85, 99] width 37 height 9
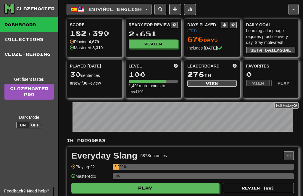
click at [291, 8] on button "button" at bounding box center [293, 9] width 10 height 11
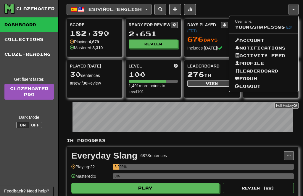
click at [264, 87] on link "Logout" at bounding box center [263, 87] width 69 height 8
